Goal: Task Accomplishment & Management: Manage account settings

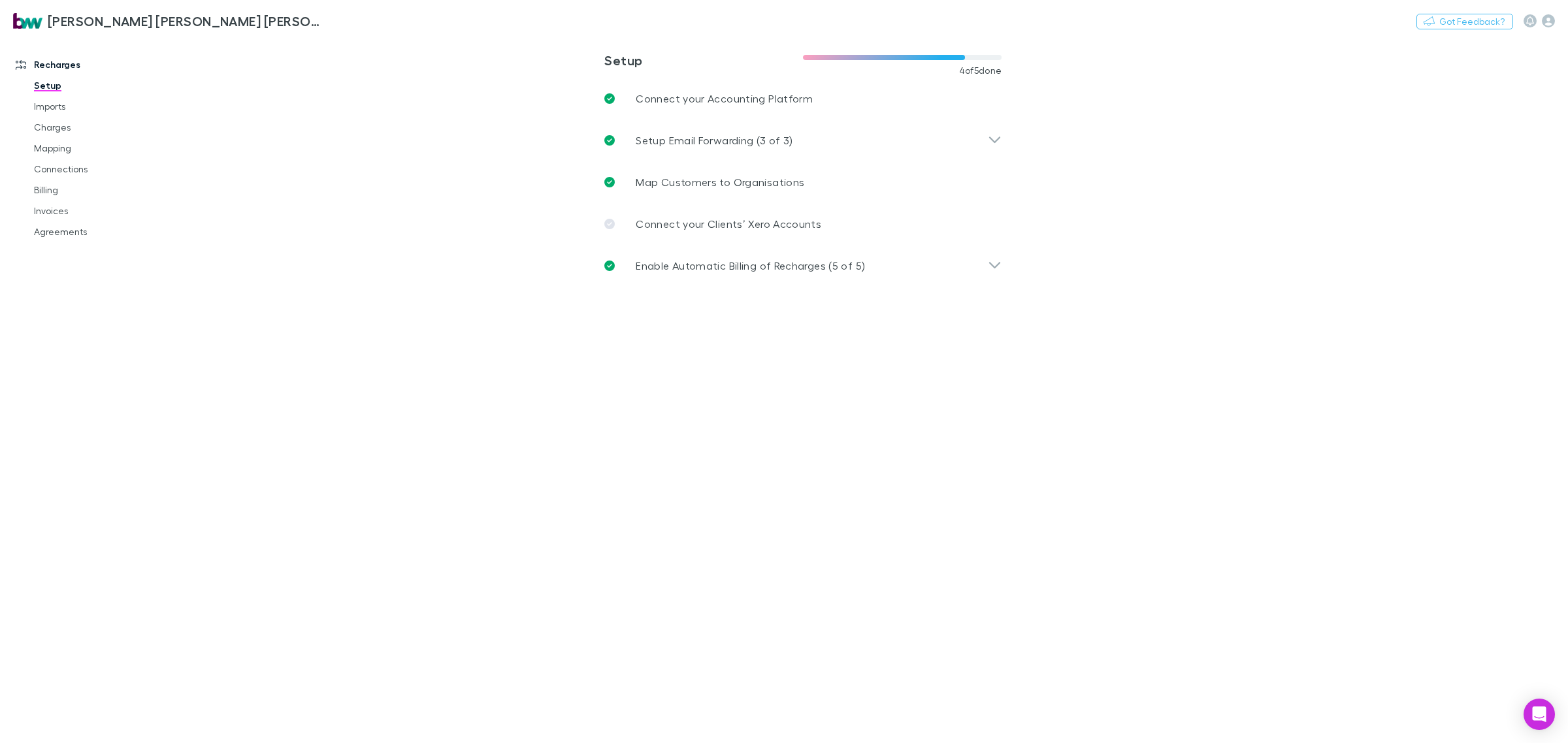
drag, startPoint x: 54, startPoint y: 211, endPoint x: 10, endPoint y: 226, distance: 46.5
click at [54, 211] on link "Invoices" at bounding box center [102, 211] width 163 height 21
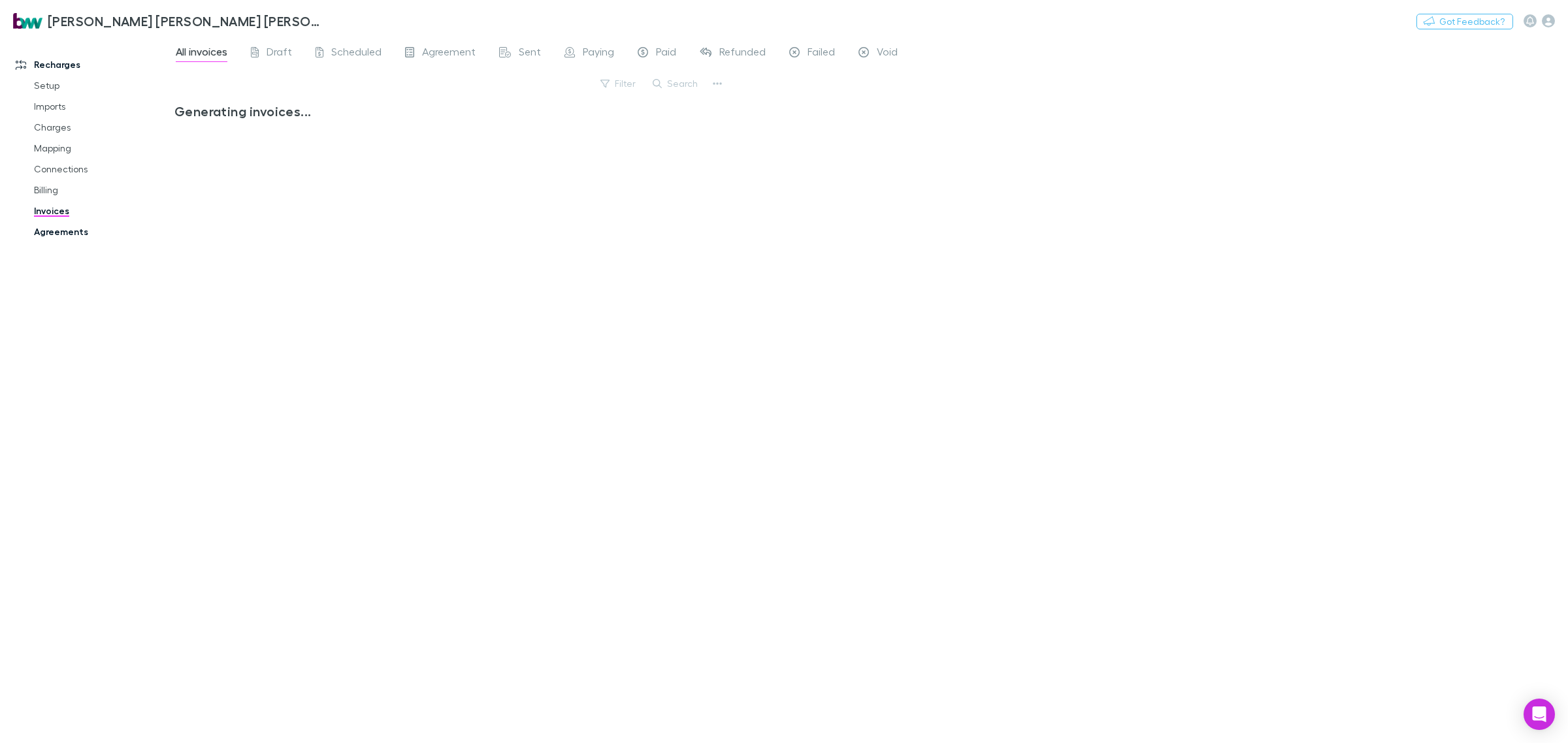
click at [74, 233] on link "Agreements" at bounding box center [102, 232] width 163 height 21
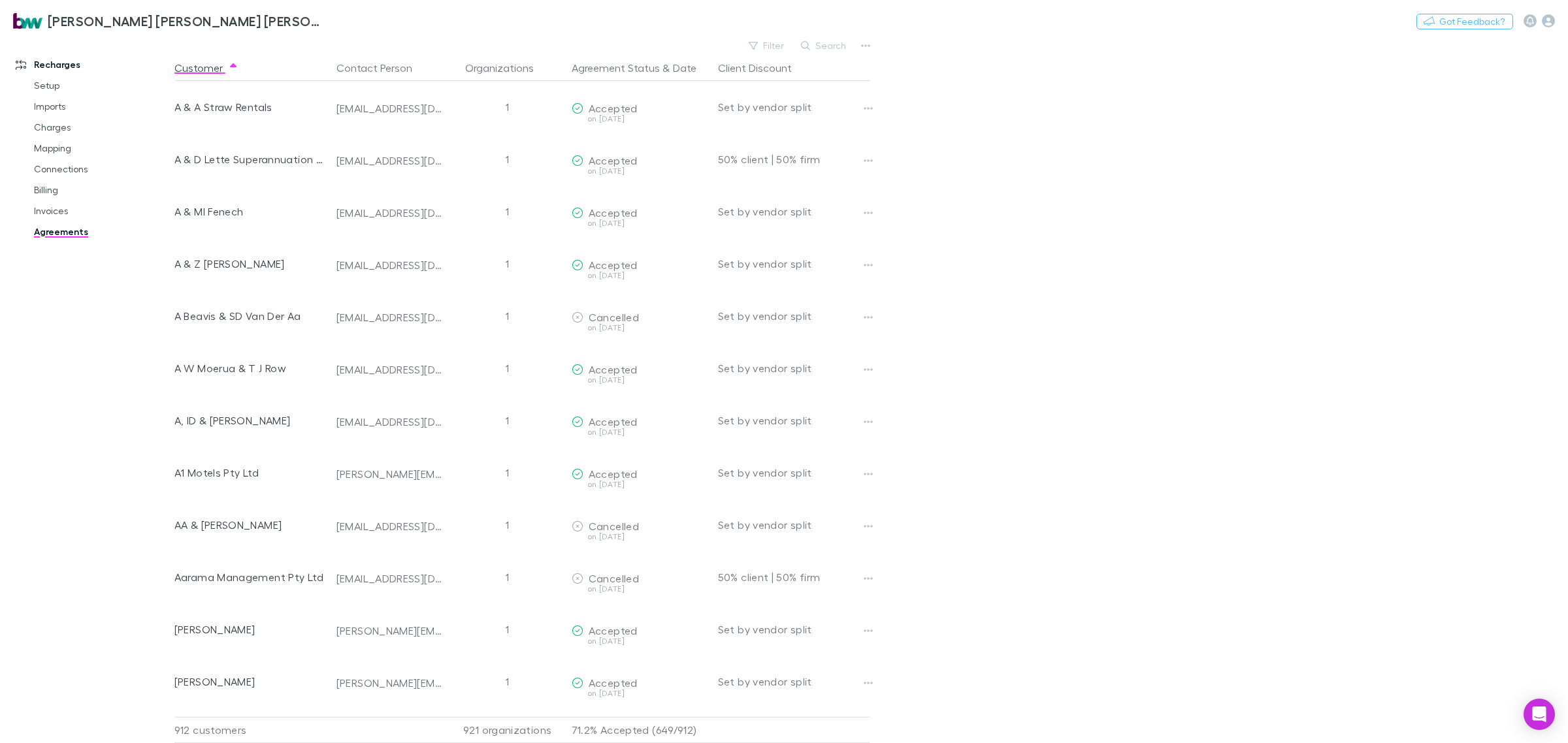
click at [831, 47] on button "Search" at bounding box center [825, 45] width 59 height 16
click at [835, 43] on button "Search" at bounding box center [825, 45] width 59 height 16
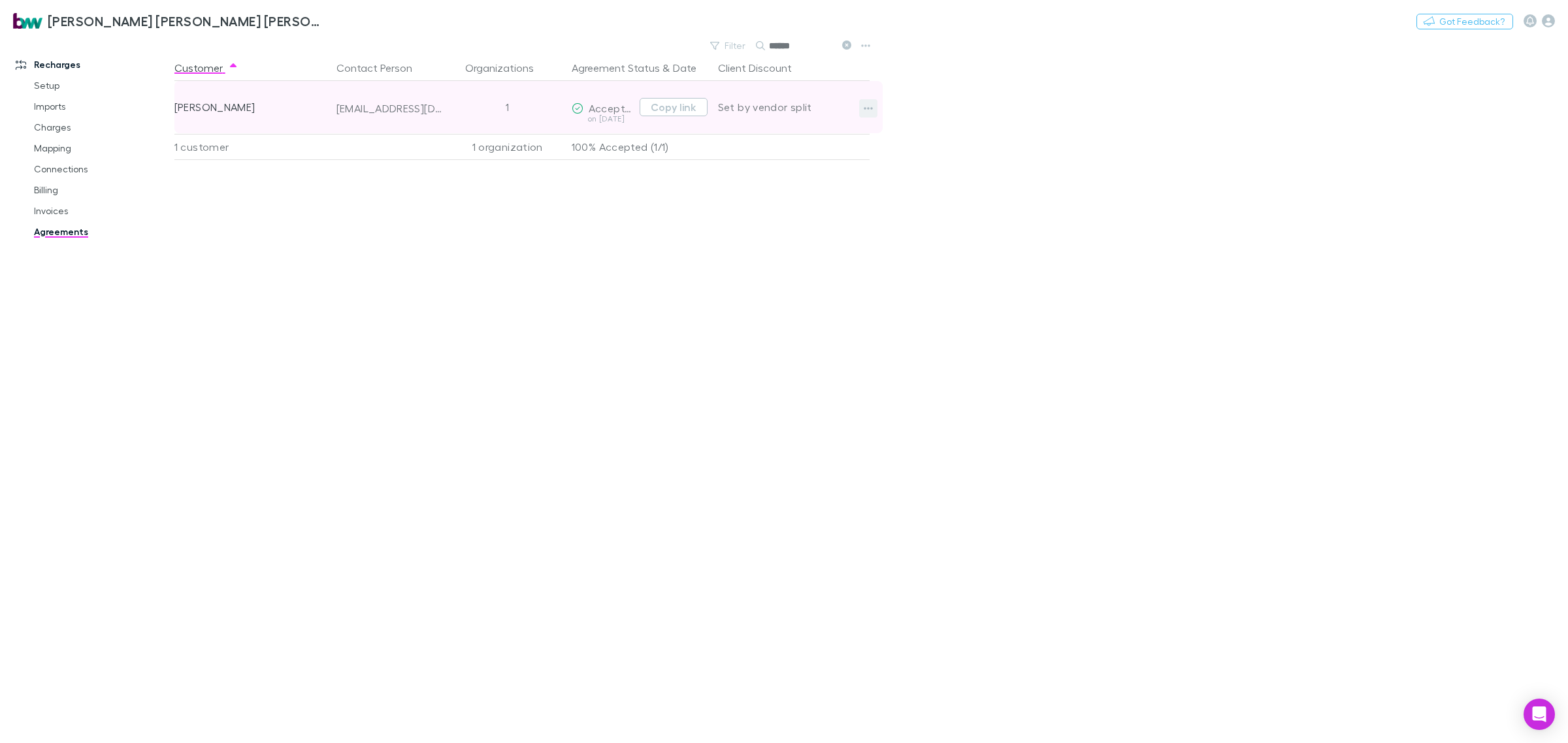
type input "******"
click at [865, 112] on icon "button" at bounding box center [868, 108] width 9 height 10
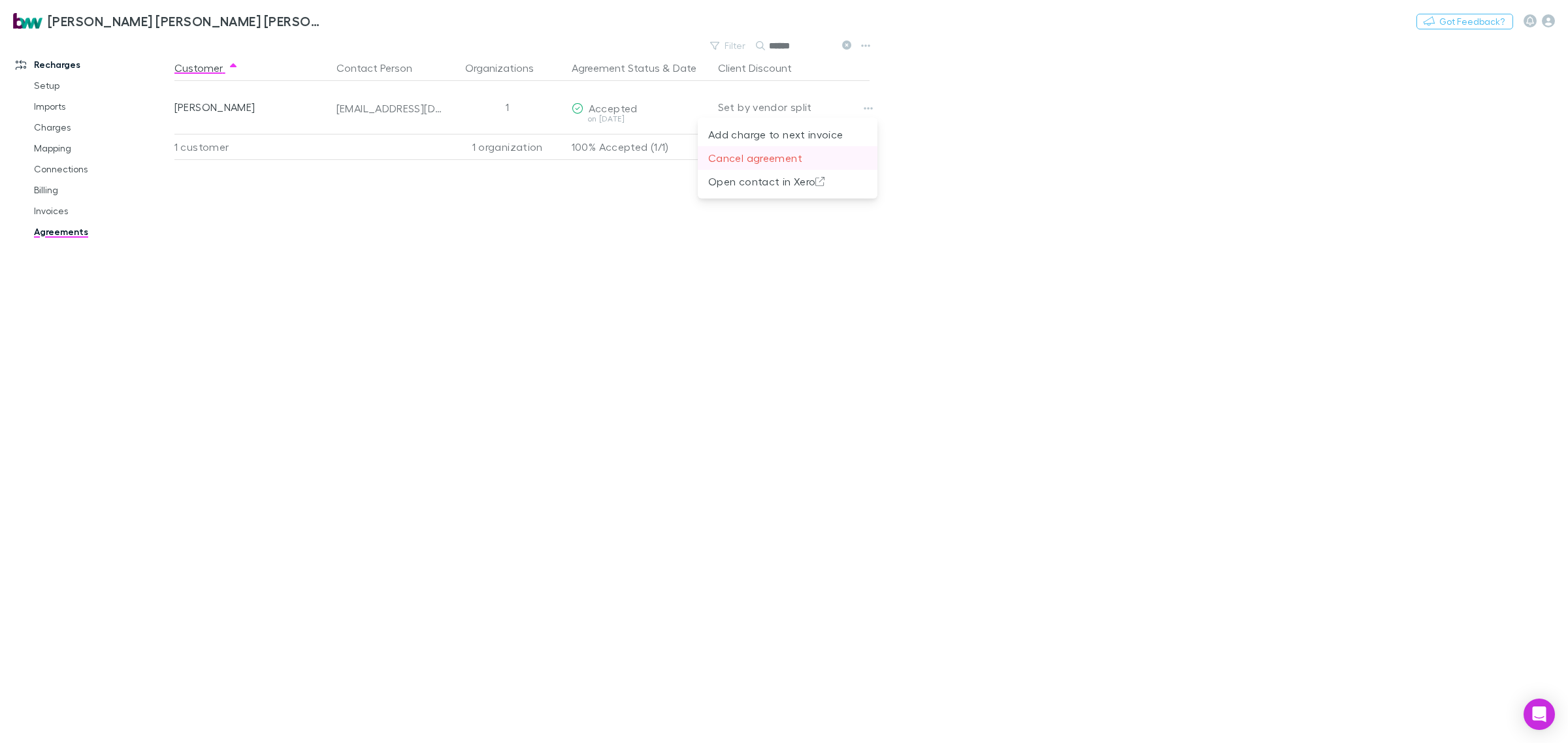
click at [749, 162] on p "Cancel agreement" at bounding box center [788, 158] width 159 height 16
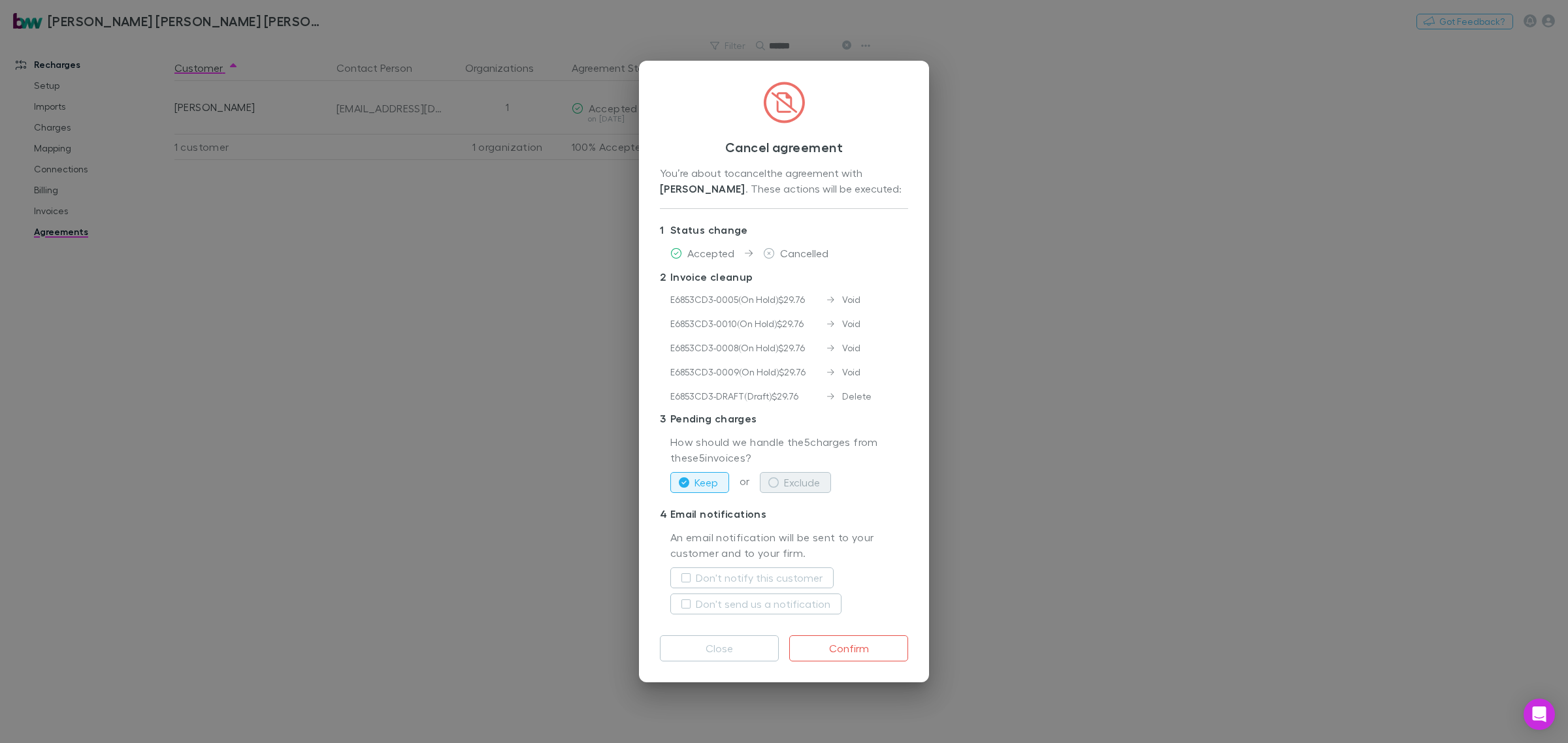
click at [801, 487] on button "Exclude" at bounding box center [796, 482] width 72 height 21
click at [696, 582] on label "Don't notify this customer" at bounding box center [759, 578] width 127 height 16
click at [691, 603] on button "Don't send us a notification" at bounding box center [756, 604] width 171 height 21
click at [834, 645] on button "Confirm" at bounding box center [849, 649] width 119 height 26
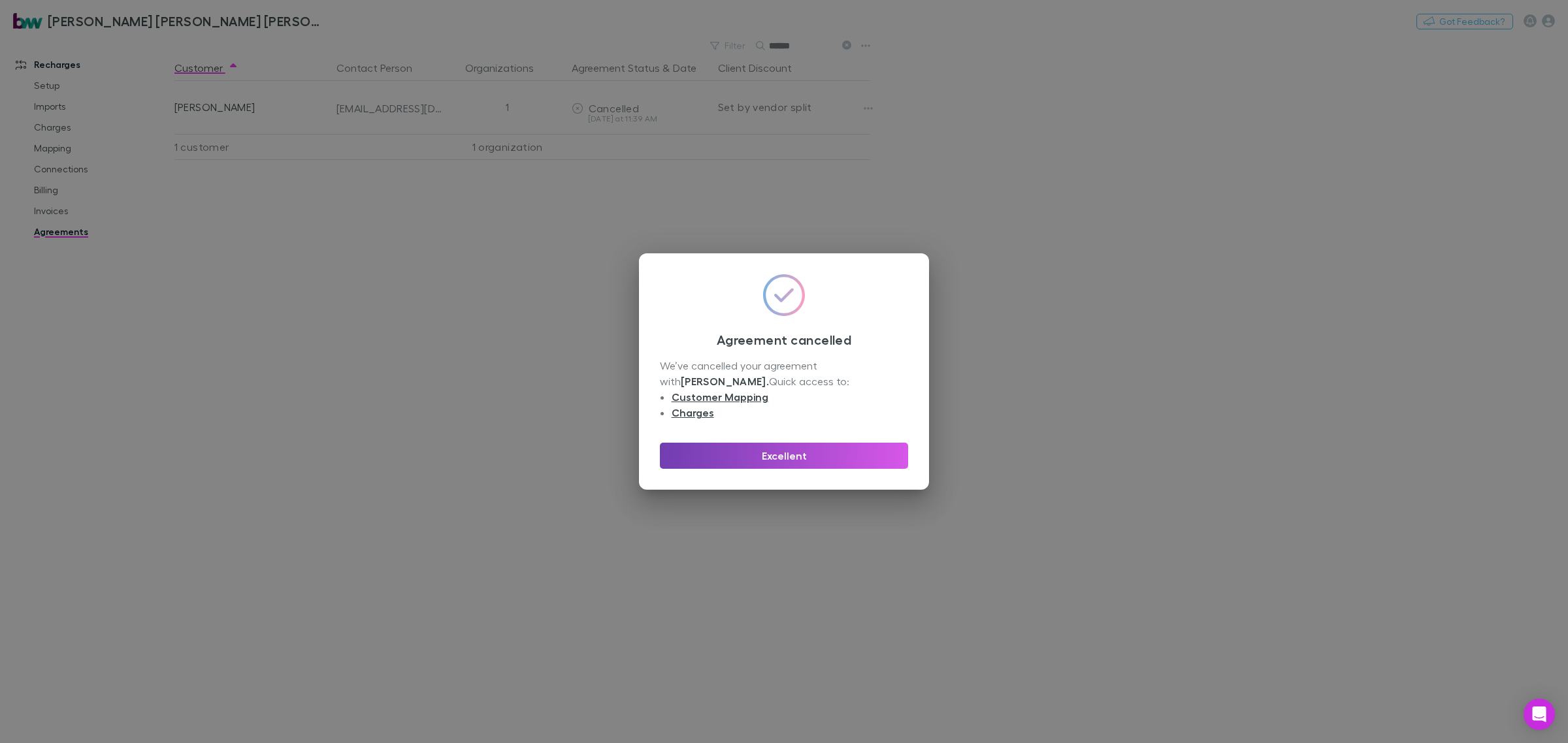
click at [830, 461] on button "Excellent" at bounding box center [784, 456] width 249 height 26
